Goal: Task Accomplishment & Management: Use online tool/utility

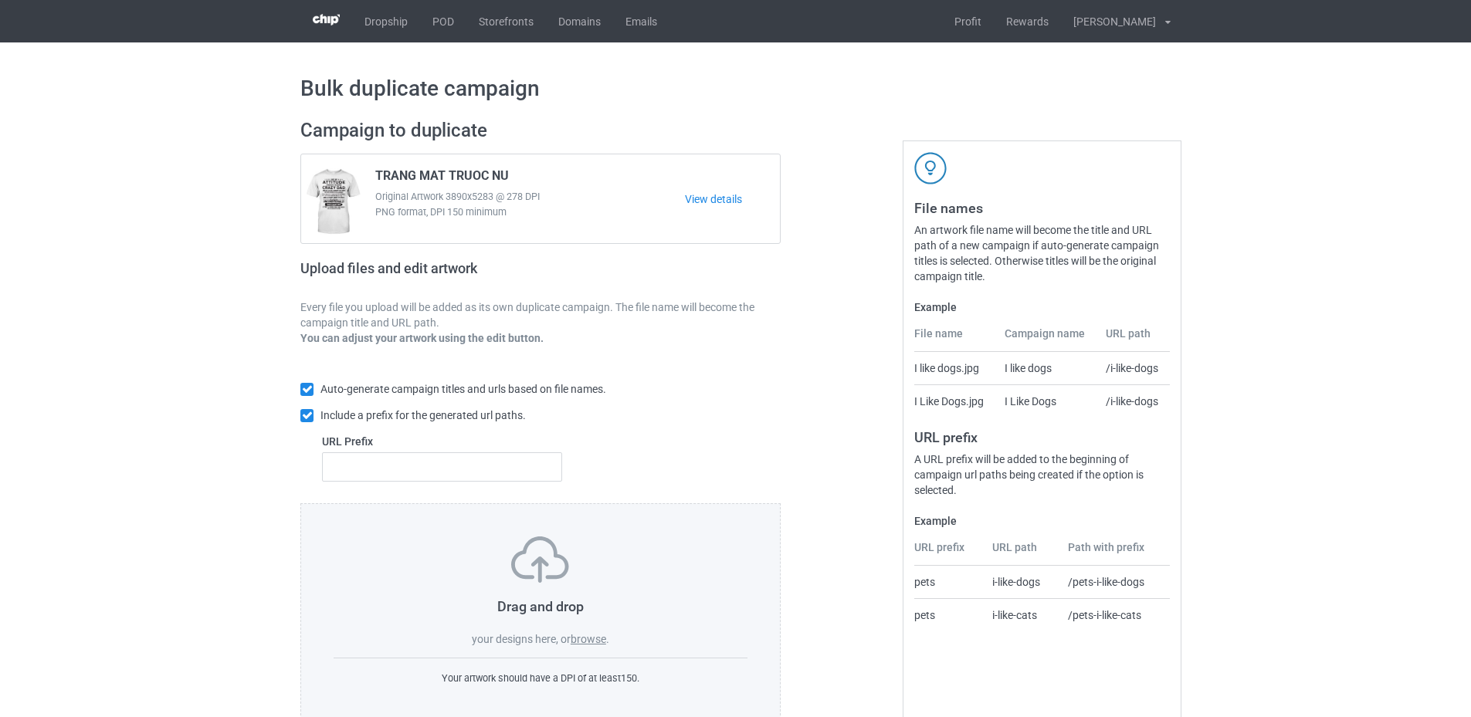
scroll to position [36, 0]
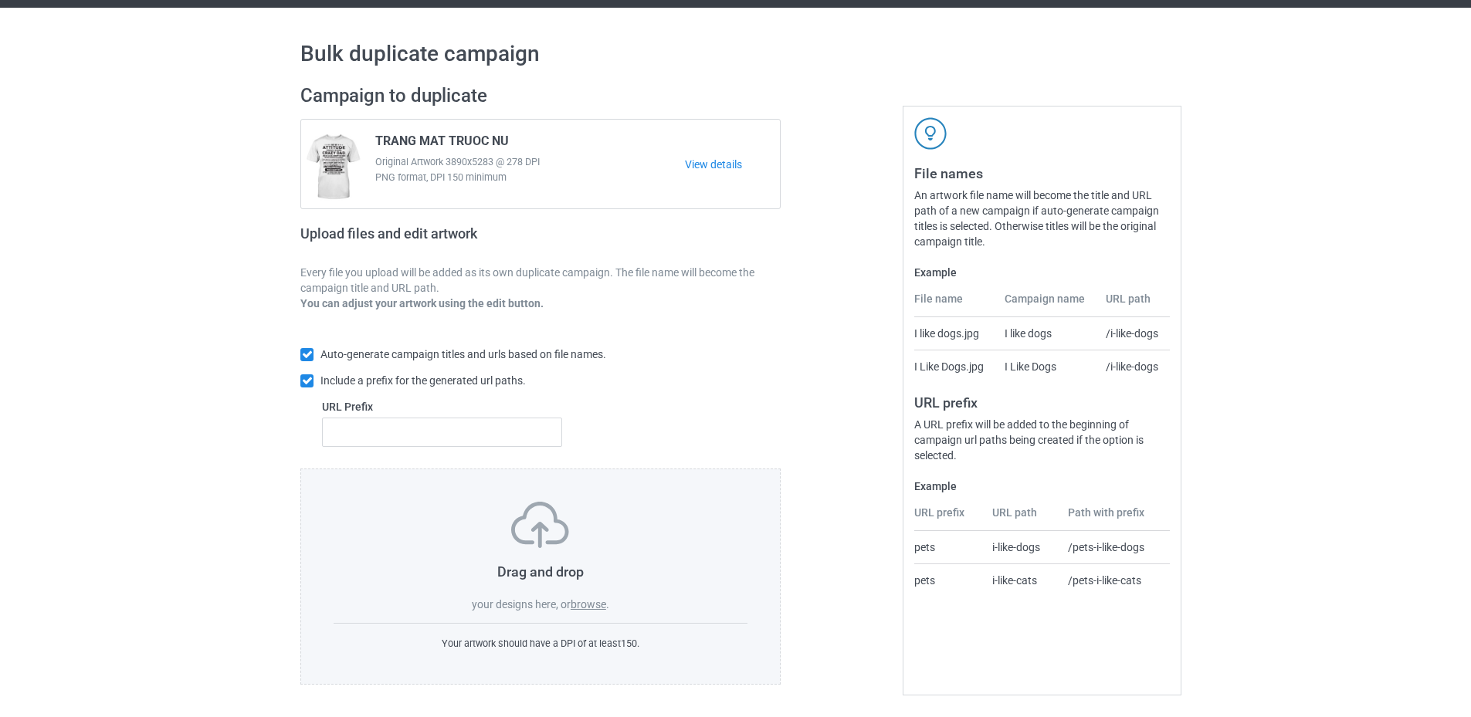
click at [591, 611] on label "browse" at bounding box center [588, 604] width 36 height 12
click at [0, 0] on input "browse" at bounding box center [0, 0] width 0 height 0
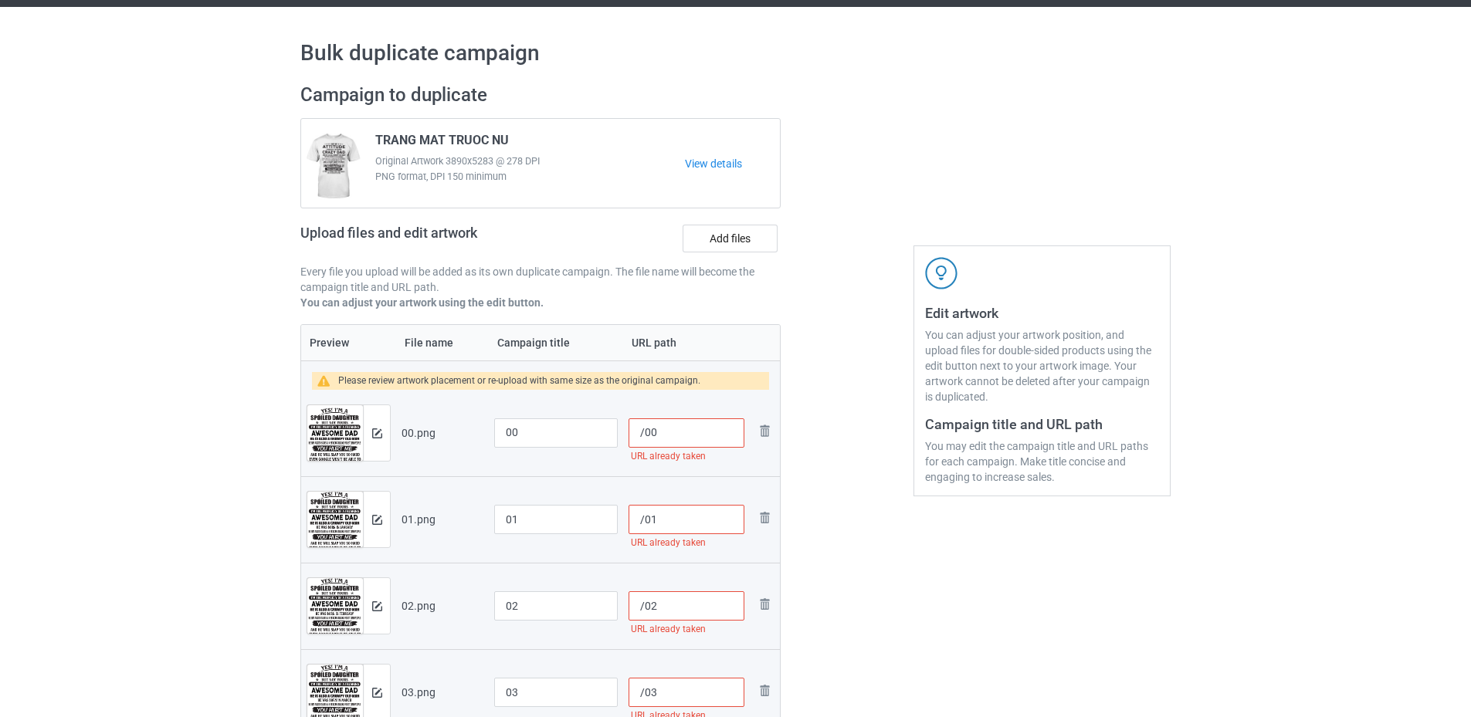
click at [645, 435] on input "/00" at bounding box center [686, 432] width 116 height 29
drag, startPoint x: 703, startPoint y: 433, endPoint x: 645, endPoint y: 433, distance: 57.9
click at [645, 433] on input "/sku09-spldt-00" at bounding box center [686, 432] width 116 height 29
type input "/sku09-spldt-00"
click at [644, 519] on input "/01" at bounding box center [686, 519] width 116 height 29
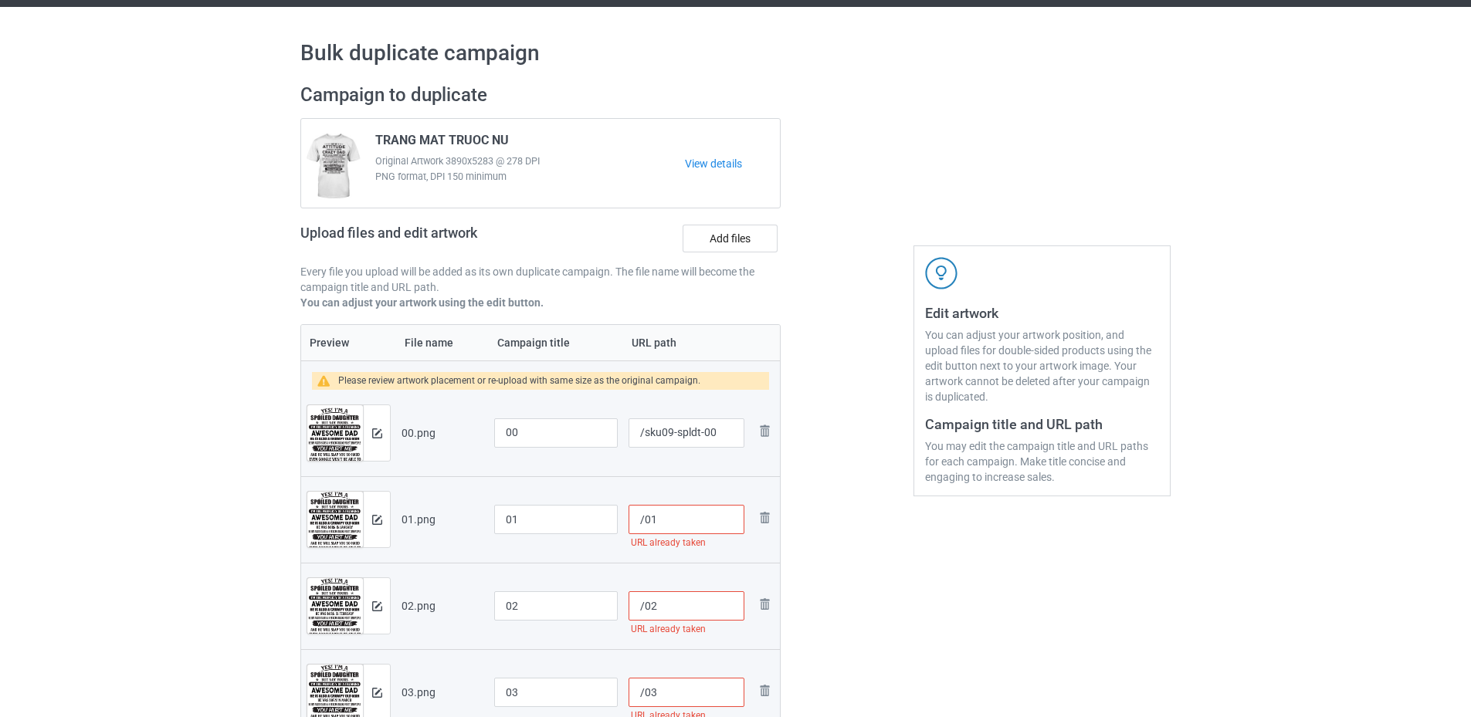
paste input "sku09-spldt-"
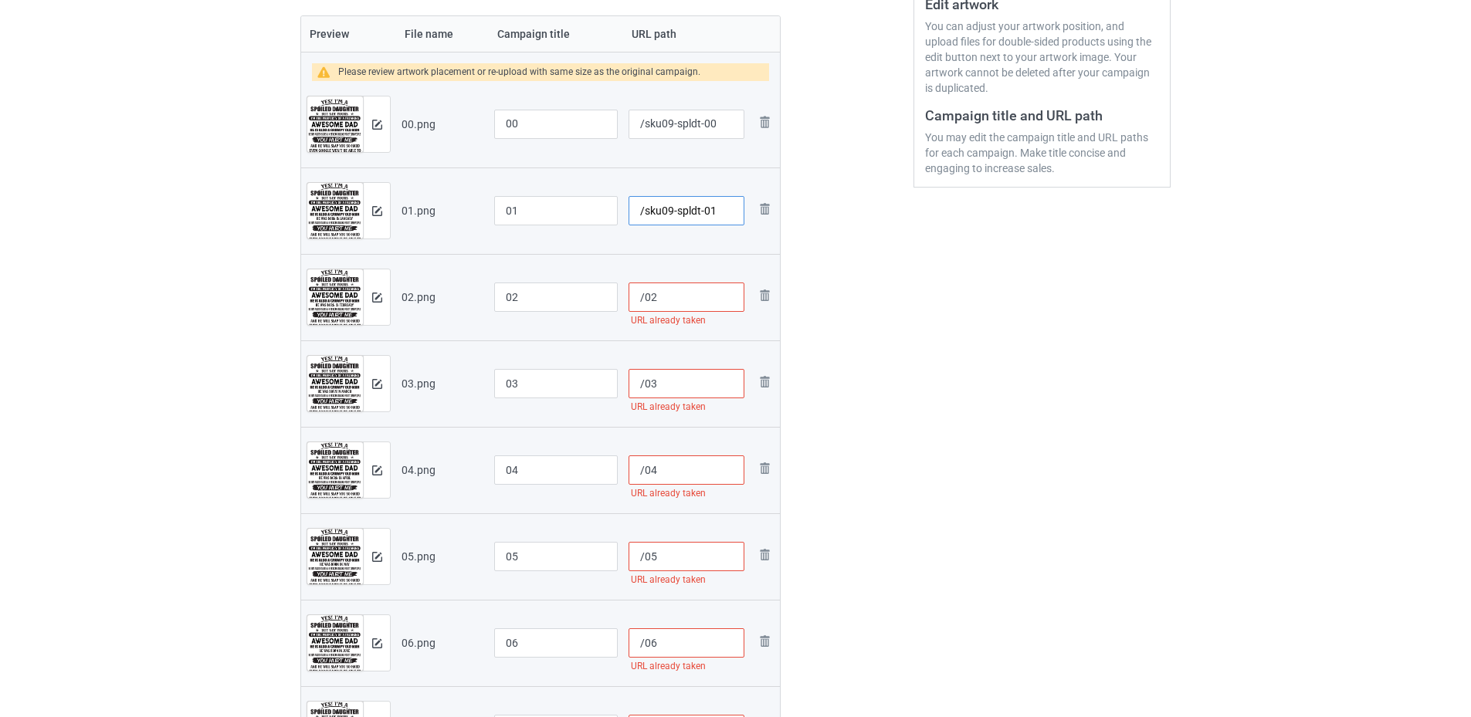
type input "/sku09-spldt-01"
click at [642, 293] on input "/02" at bounding box center [686, 297] width 116 height 29
paste input "sku09-spldt-"
type input "/sku09-spldt-02"
click at [641, 374] on input "/03" at bounding box center [686, 383] width 116 height 29
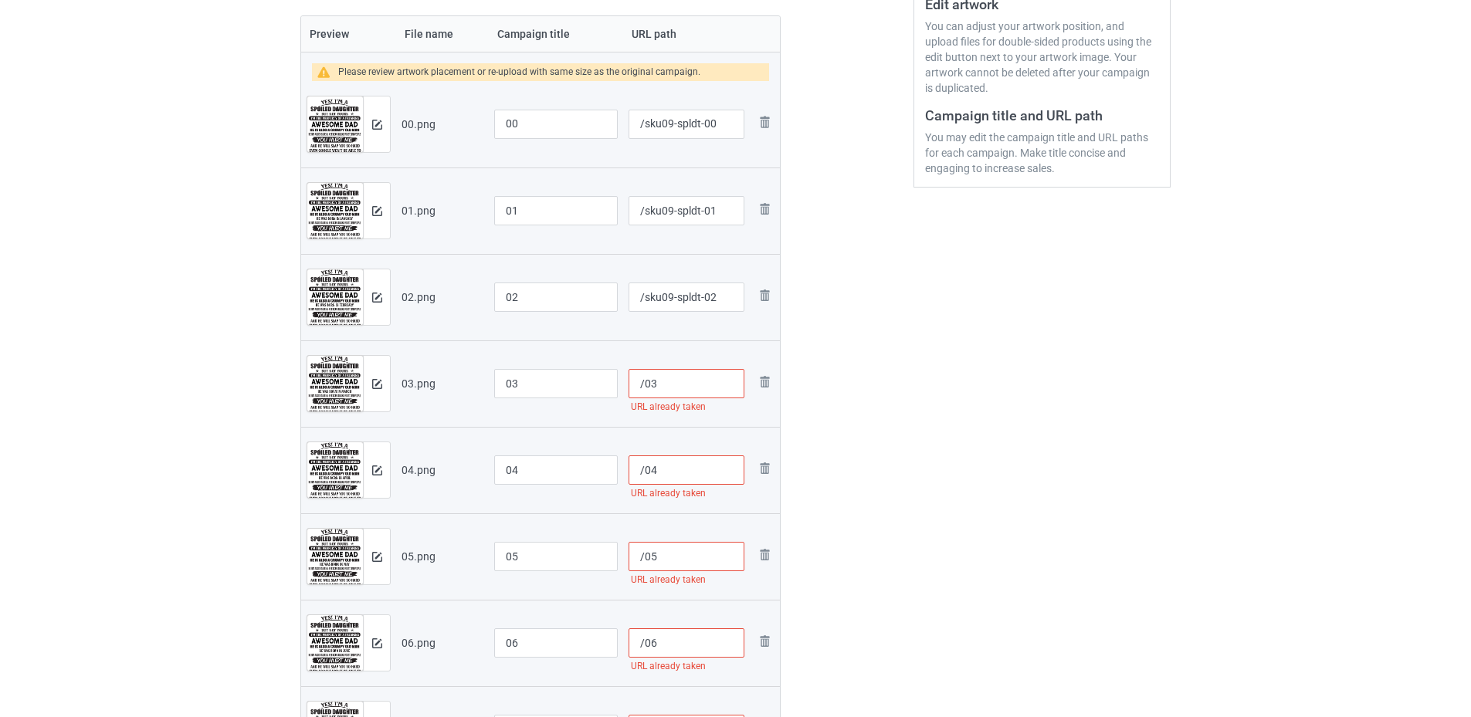
paste input "sku09-spldt-"
type input "/sku09-spldt-03"
click at [644, 474] on input "/04" at bounding box center [686, 469] width 116 height 29
paste input "sku09-spldt-"
type input "/sku09-spldt-04"
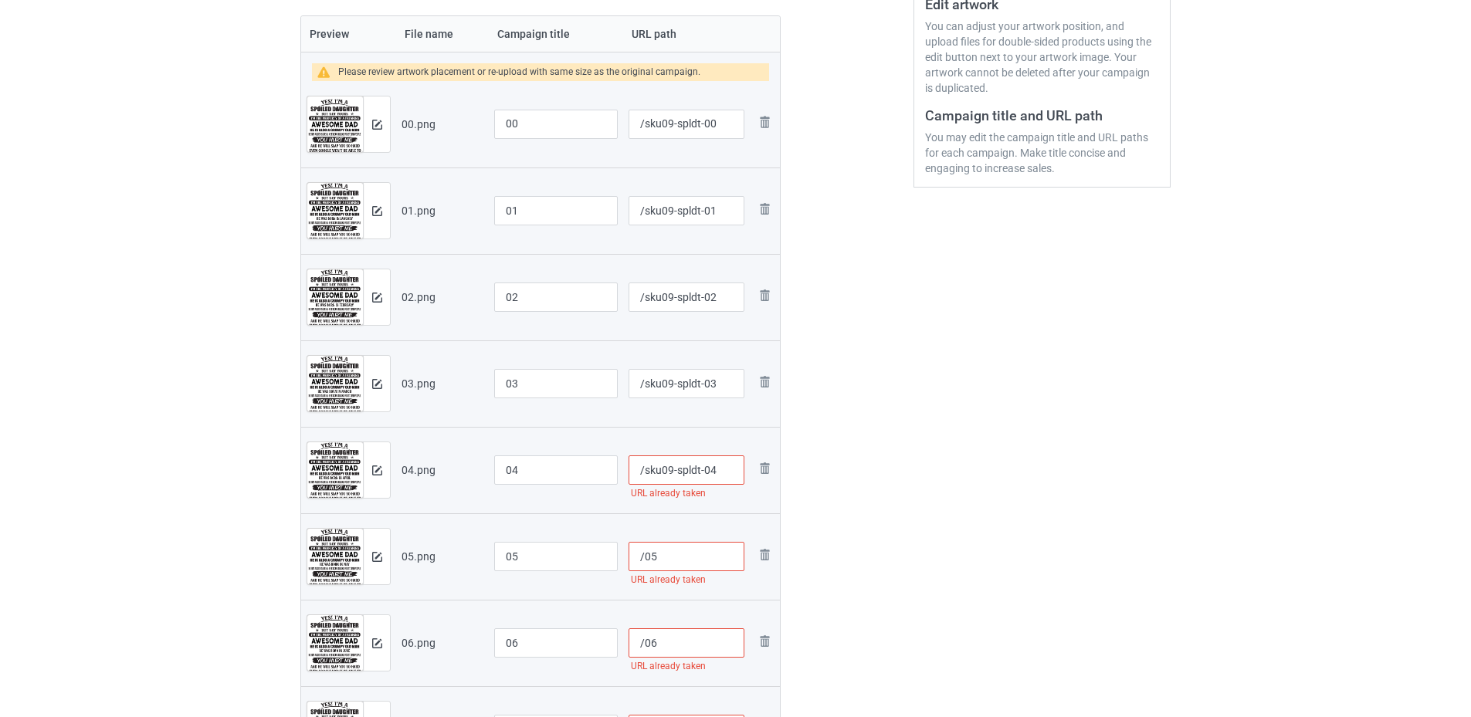
click at [642, 562] on input "/05" at bounding box center [686, 556] width 116 height 29
paste input "sku09-spldt-"
type input "/sku09-spldt-05"
click at [645, 648] on input "/06" at bounding box center [686, 642] width 116 height 29
paste input "sku09-spldt-"
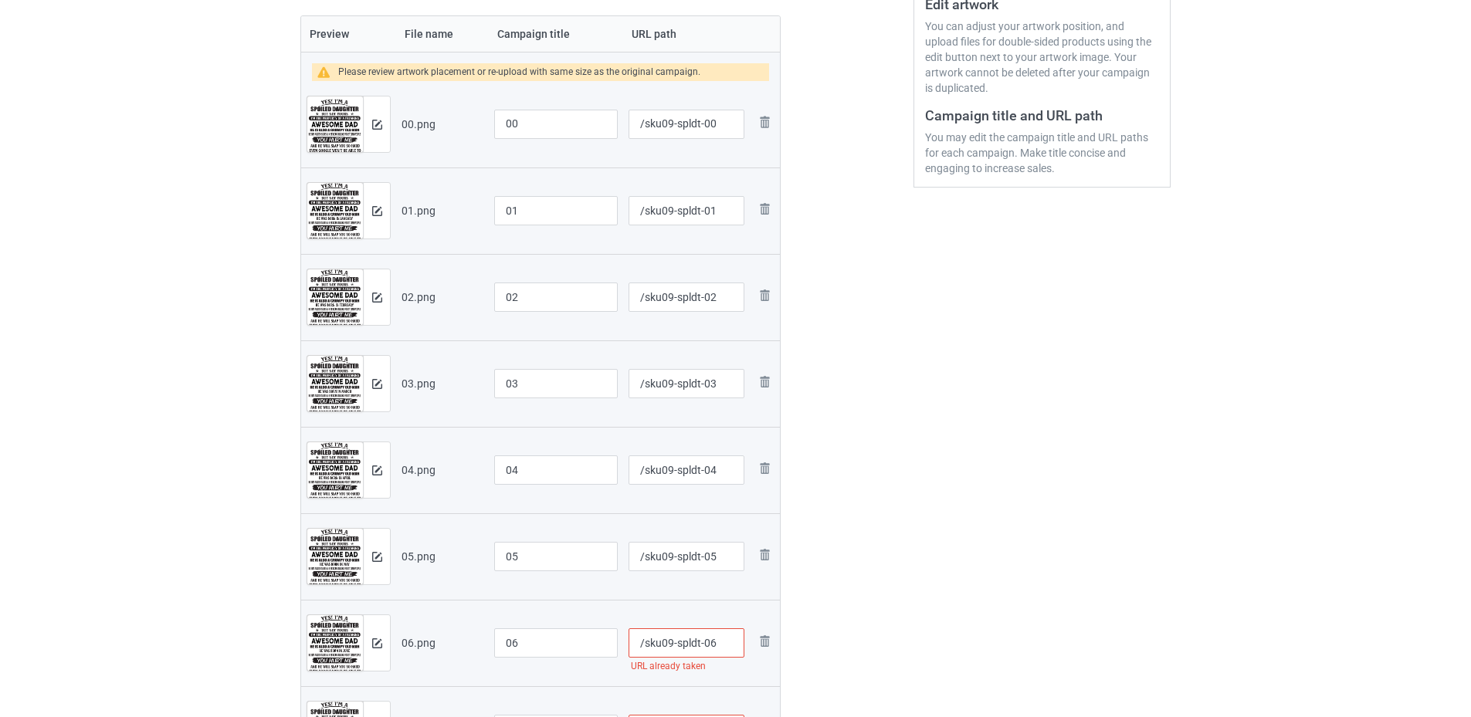
scroll to position [653, 0]
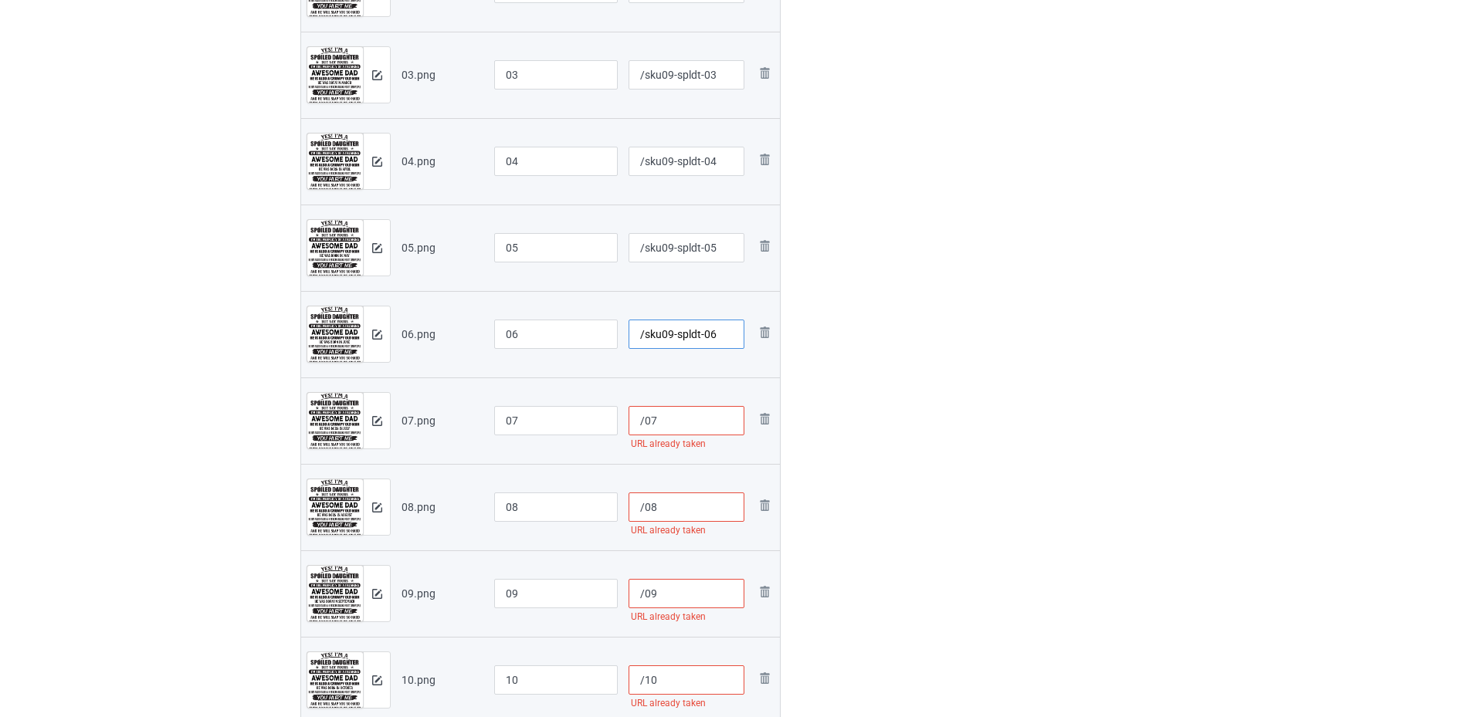
type input "/sku09-spldt-06"
click at [645, 417] on input "/07" at bounding box center [686, 420] width 116 height 29
paste input "sku09-spldt-"
type input "/sku09-spldt-07"
click at [645, 507] on input "/08" at bounding box center [686, 506] width 116 height 29
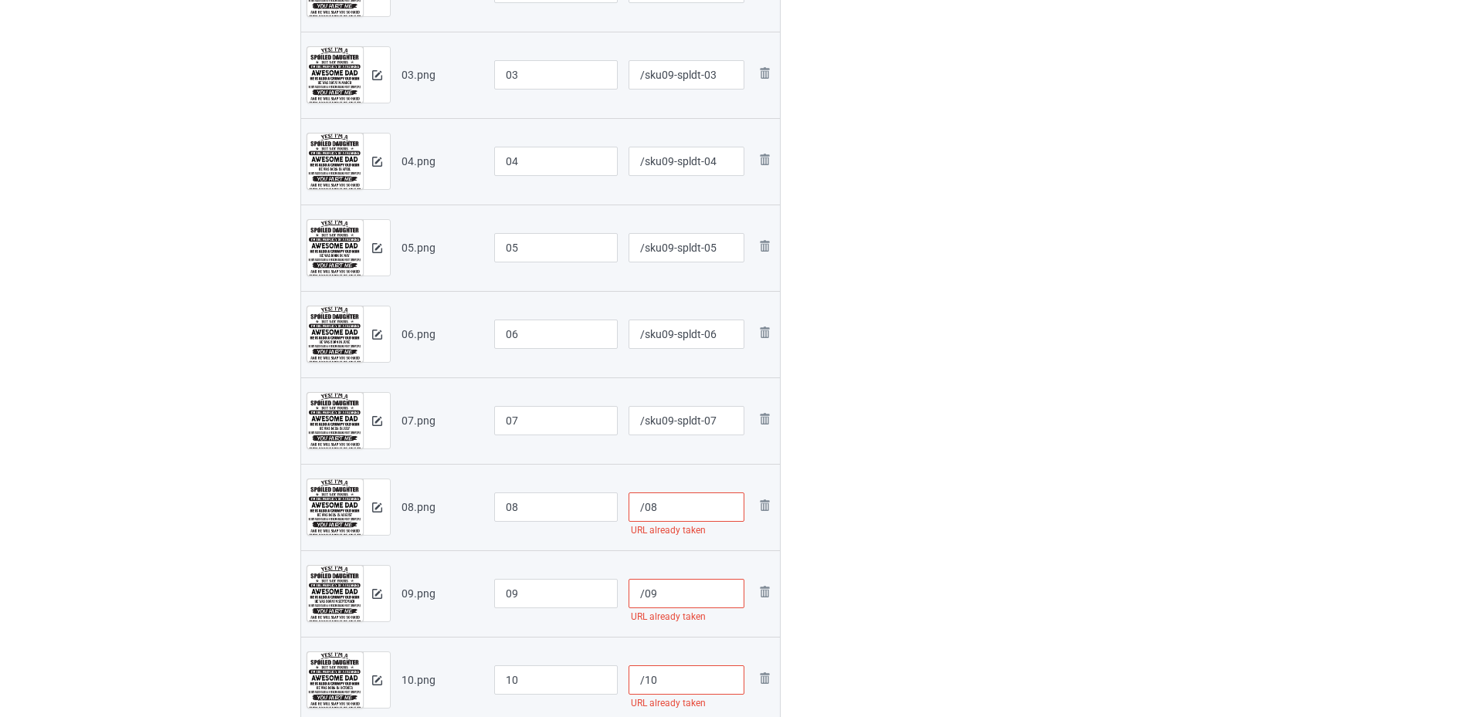
paste input "sku09-spldt-"
type input "/sku09-spldt-08"
click at [643, 594] on input "/09" at bounding box center [686, 593] width 116 height 29
paste input "sku09-spldt-"
type input "/sku09-spldt-09"
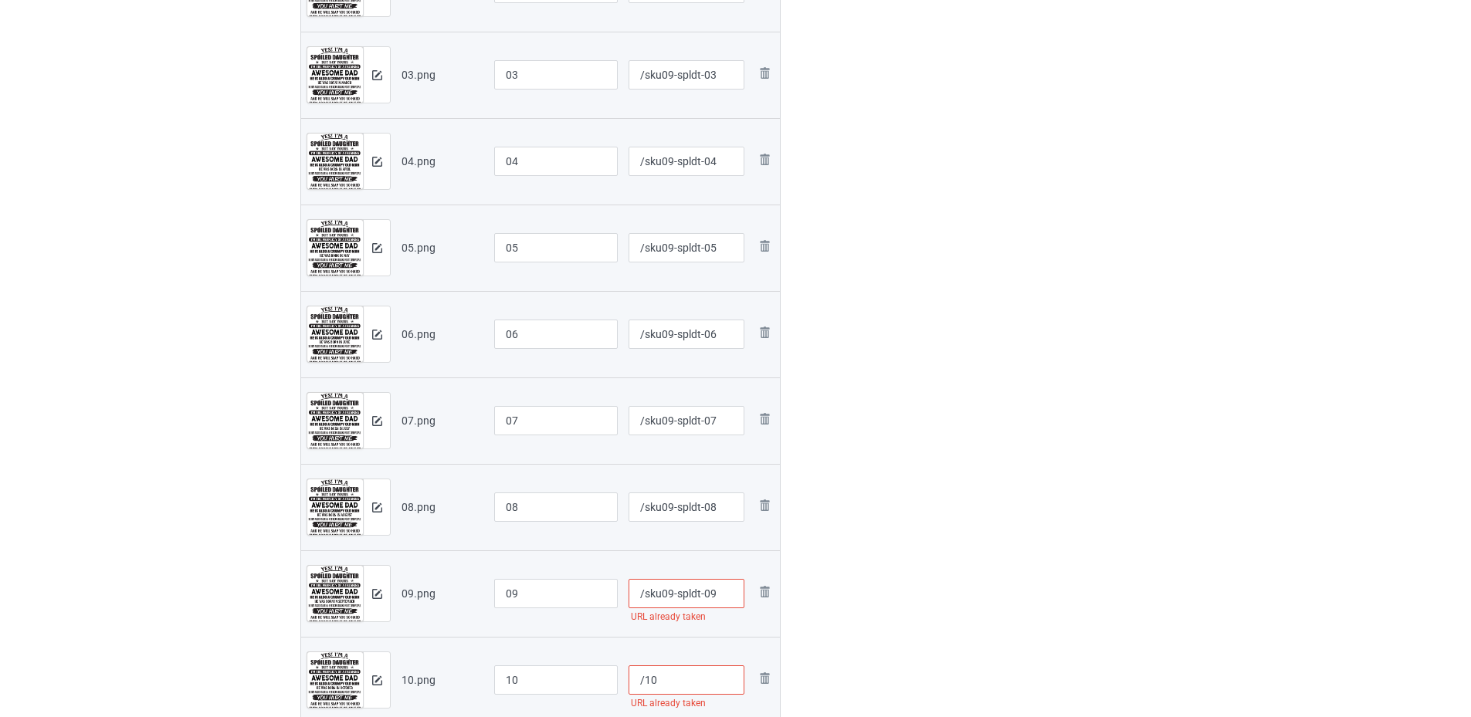
click at [645, 683] on input "/10" at bounding box center [686, 679] width 116 height 29
paste input "sku09-spldt-"
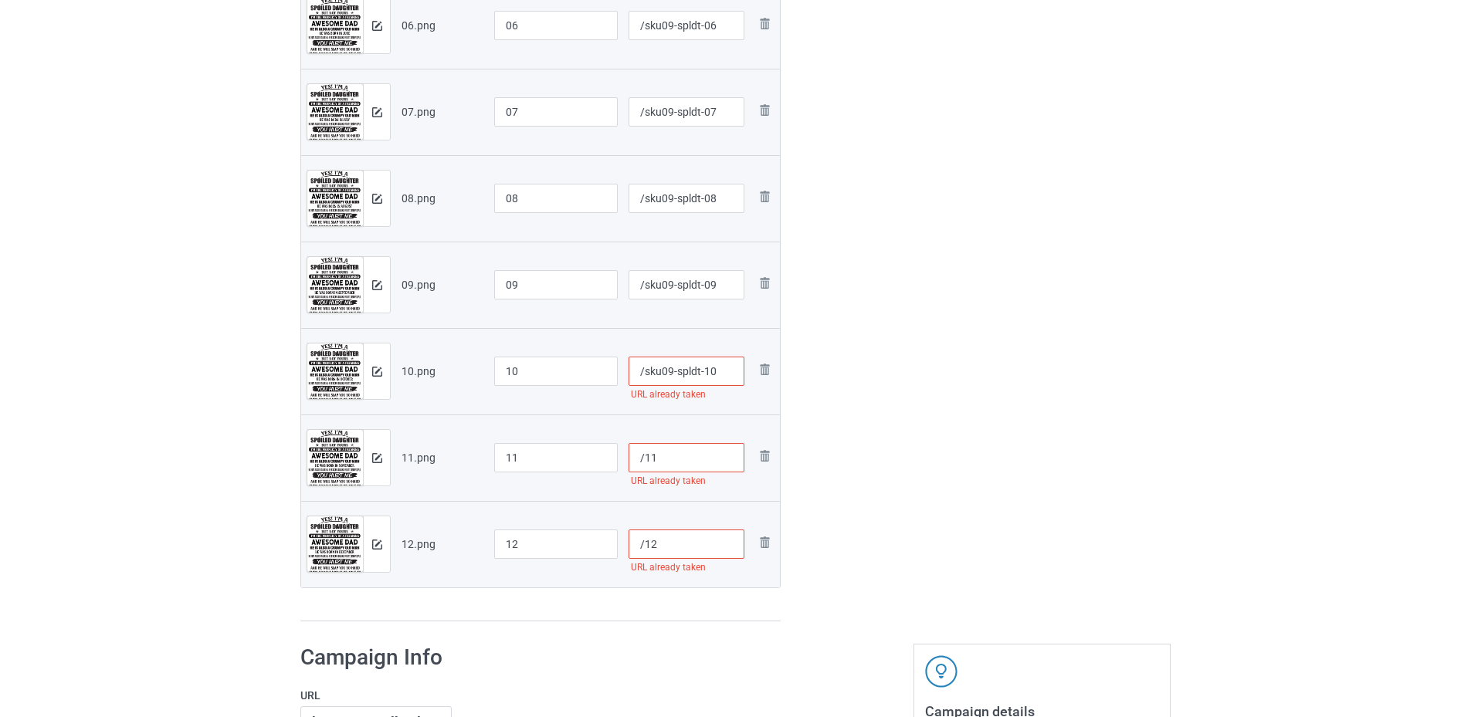
scroll to position [1039, 0]
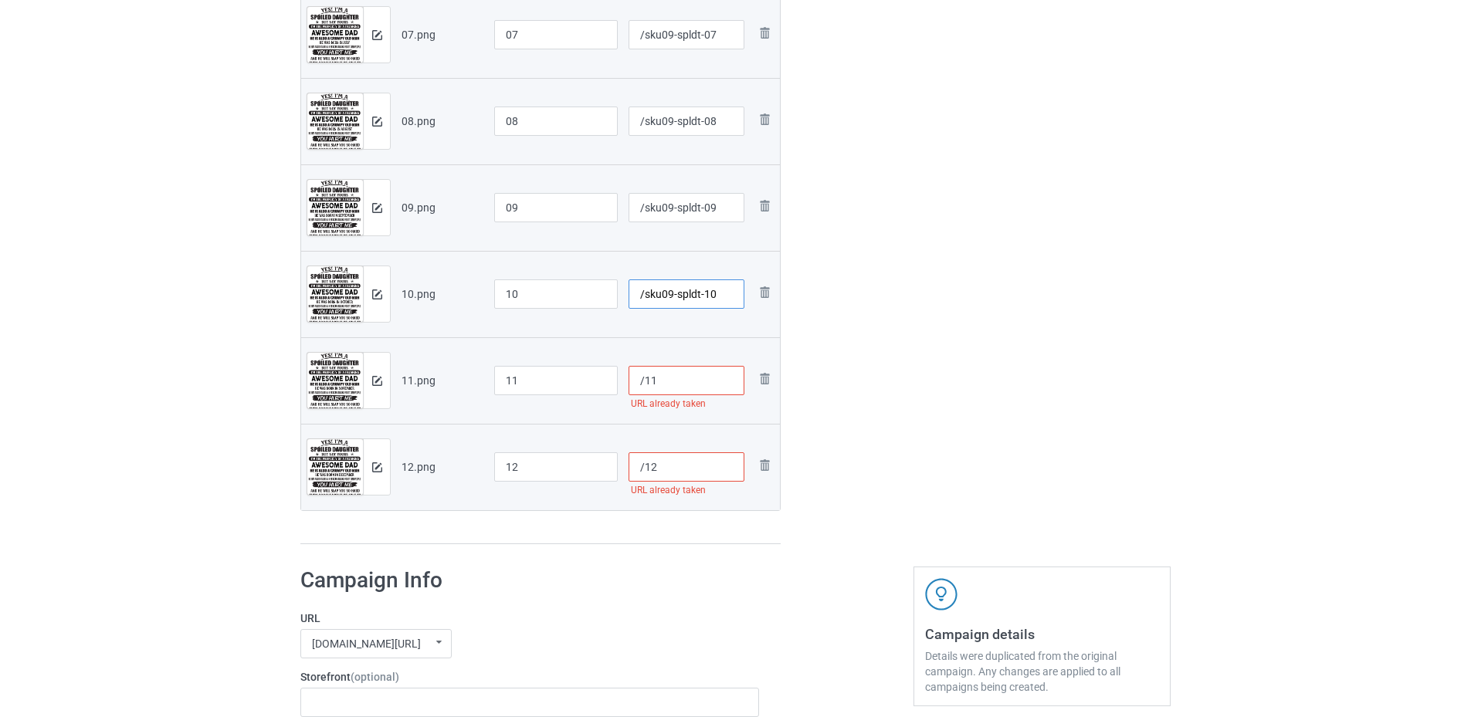
type input "/sku09-spldt-10"
click at [644, 390] on input "/11" at bounding box center [686, 380] width 116 height 29
paste input "sku09-spldt-"
type input "/sku09-spldt-11"
click at [642, 469] on input "/12" at bounding box center [686, 466] width 116 height 29
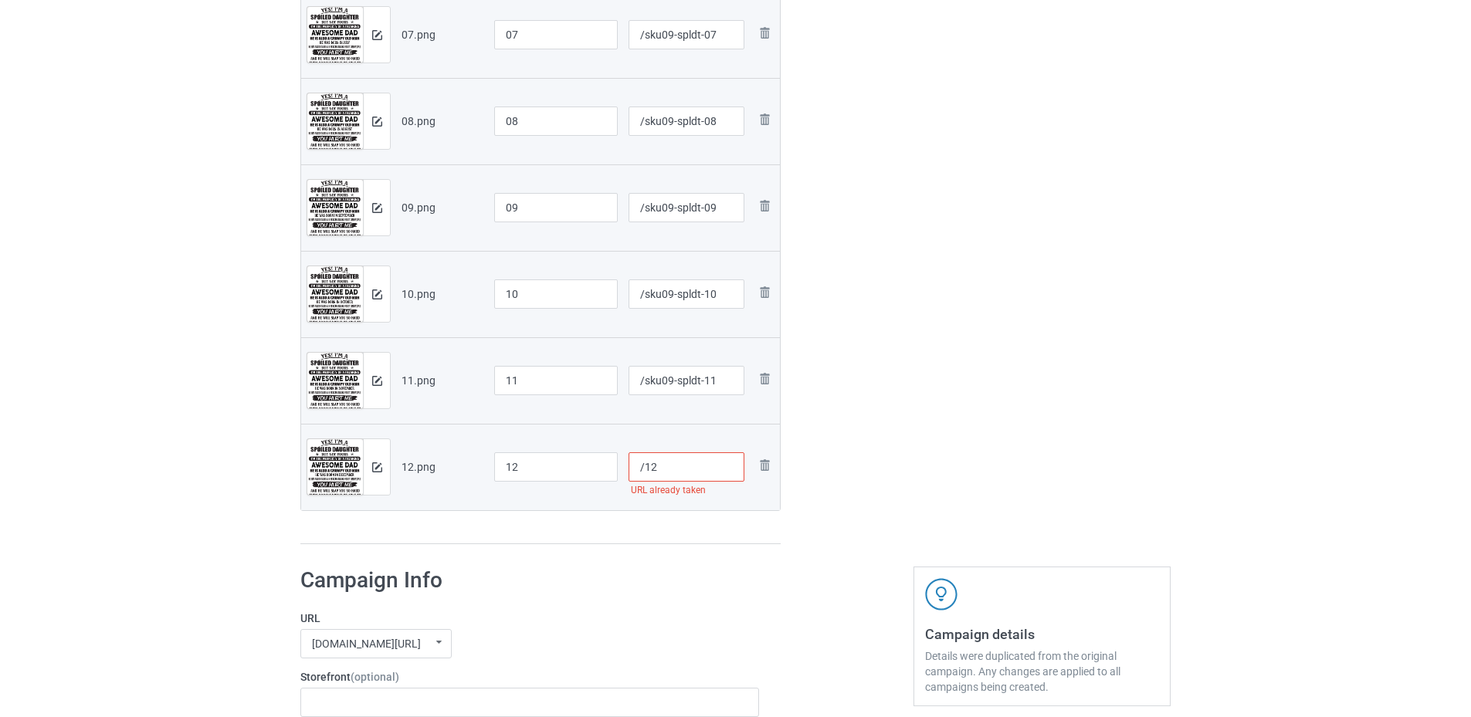
paste input "sku09-spldt-"
type input "/sku09-spldt-12"
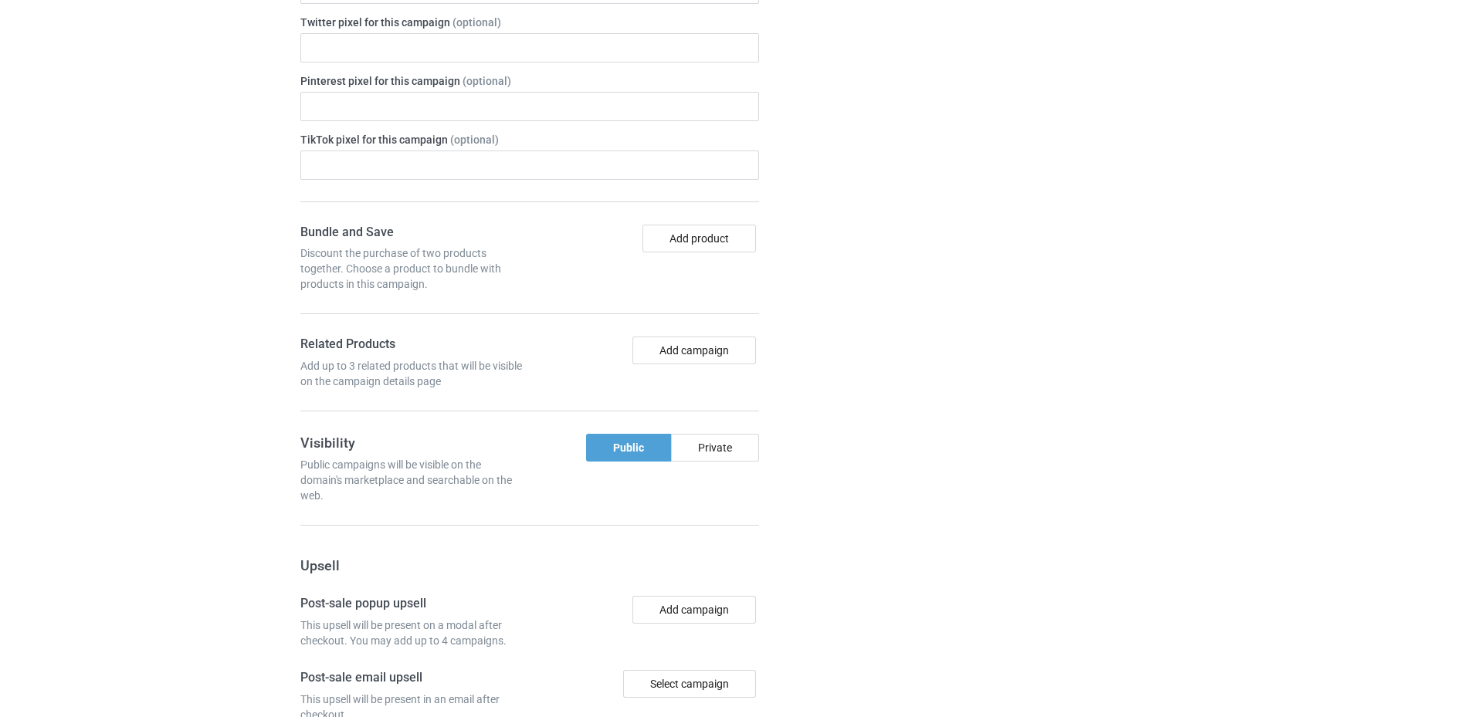
scroll to position [2316, 0]
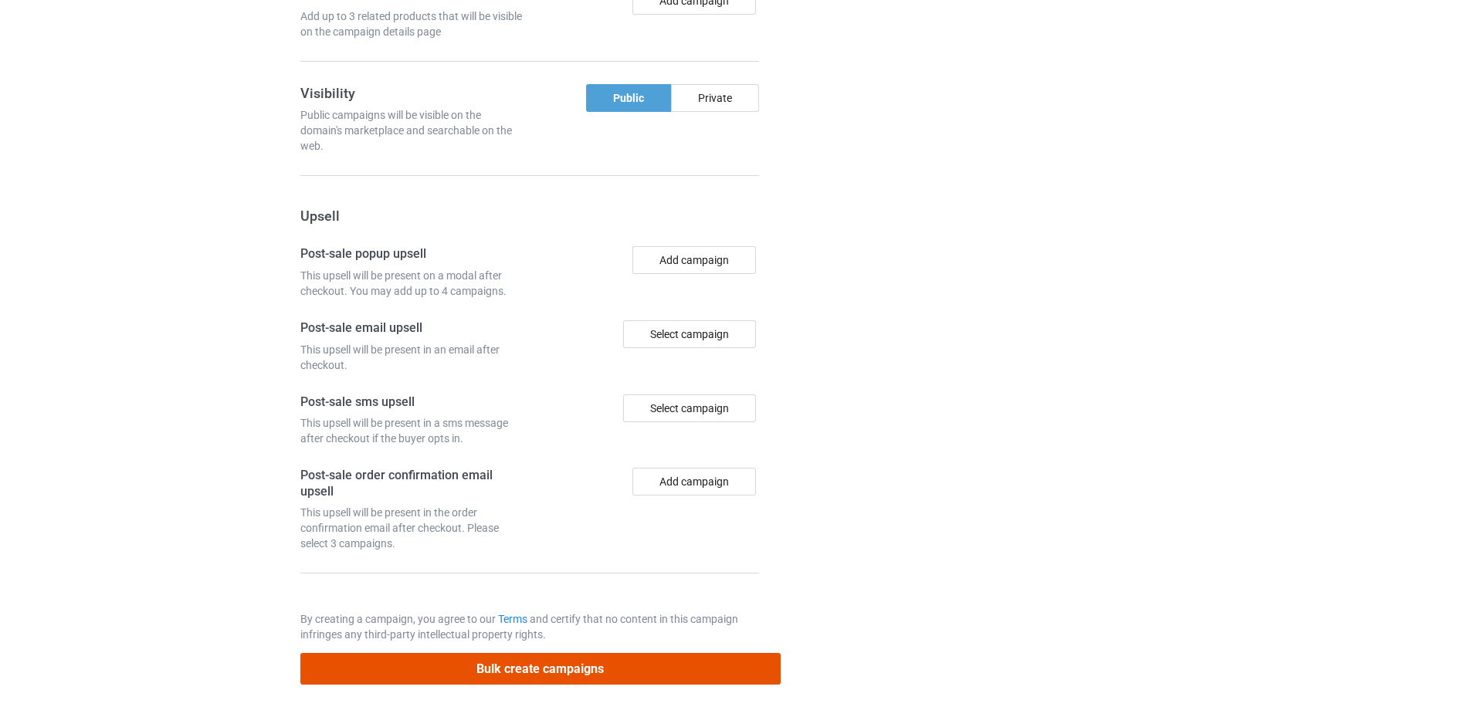
click at [514, 670] on button "Bulk create campaigns" at bounding box center [540, 669] width 480 height 32
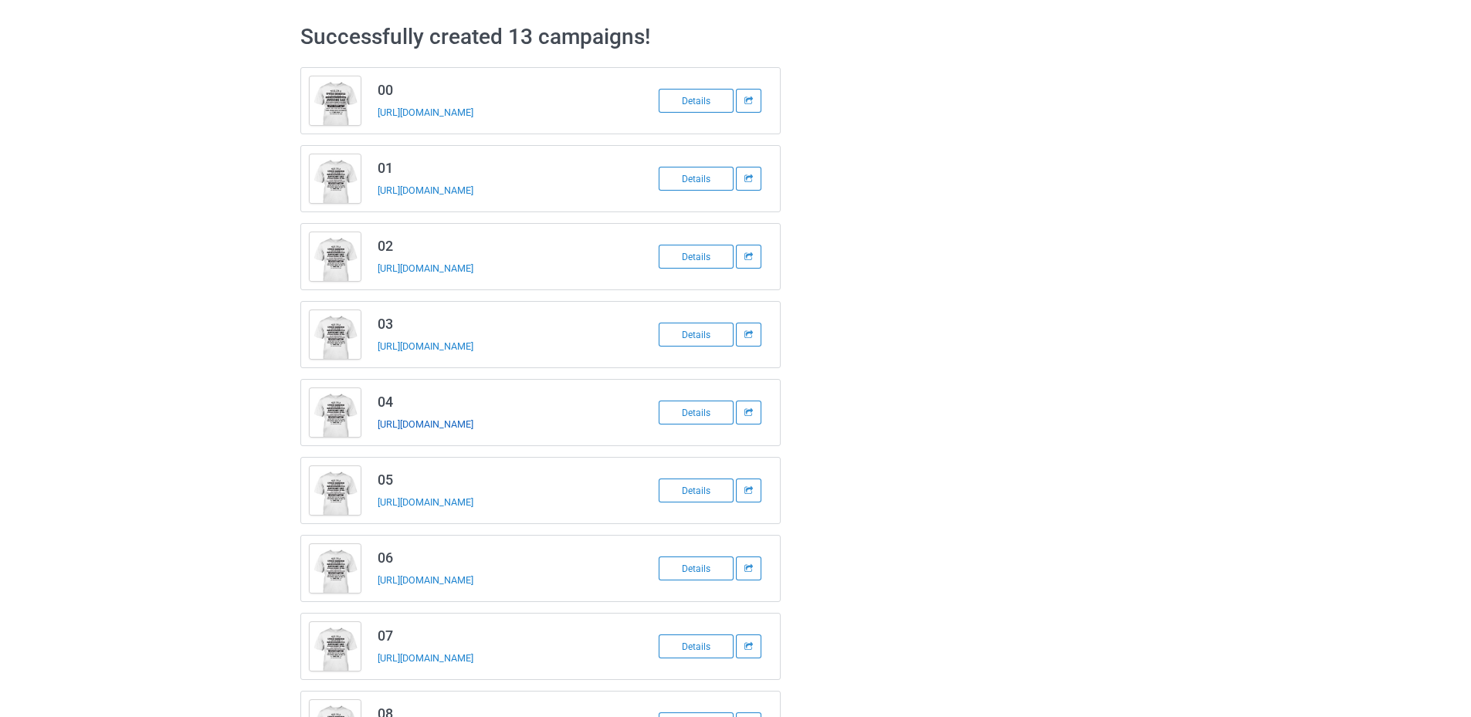
scroll to position [438, 0]
